Goal: Task Accomplishment & Management: Complete application form

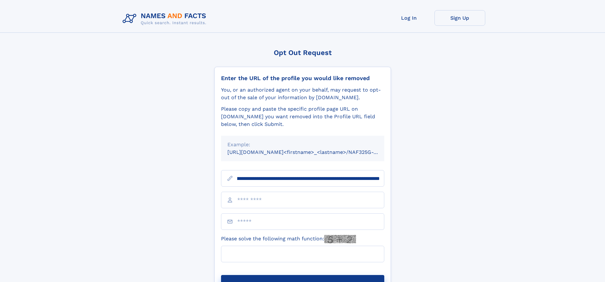
scroll to position [0, 75]
type input "**********"
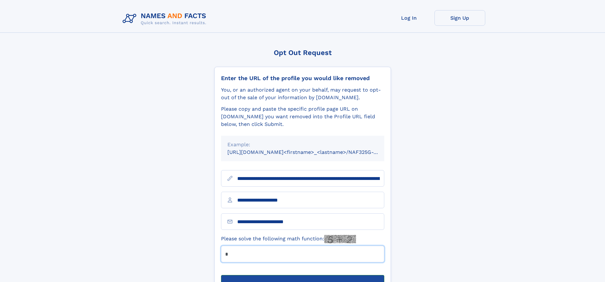
type input "*"
click at [303, 275] on button "Submit Opt Out Request" at bounding box center [302, 285] width 163 height 20
